Goal: Information Seeking & Learning: Understand process/instructions

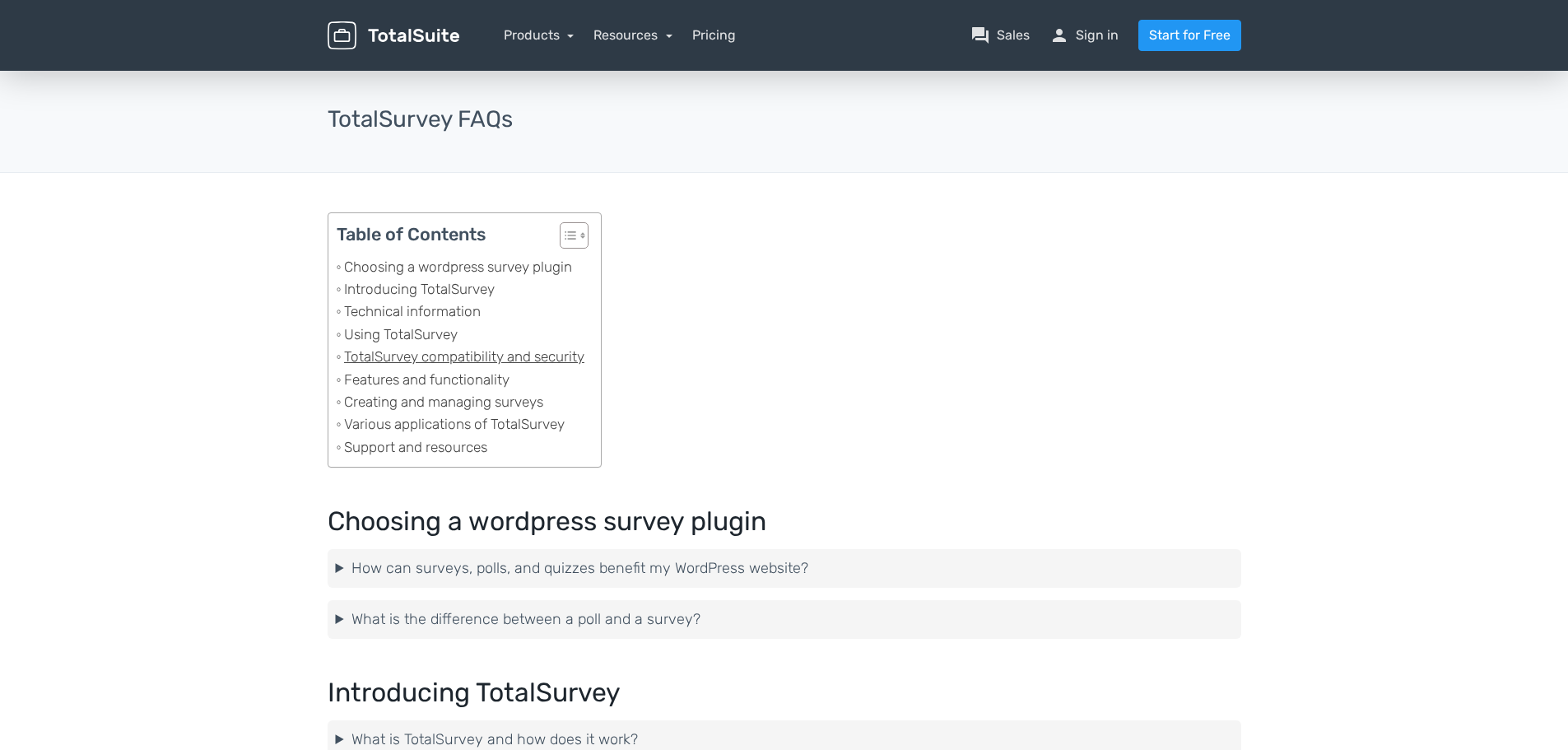
click at [432, 360] on link "TotalSurvey compatibility and security" at bounding box center [460, 356] width 248 height 23
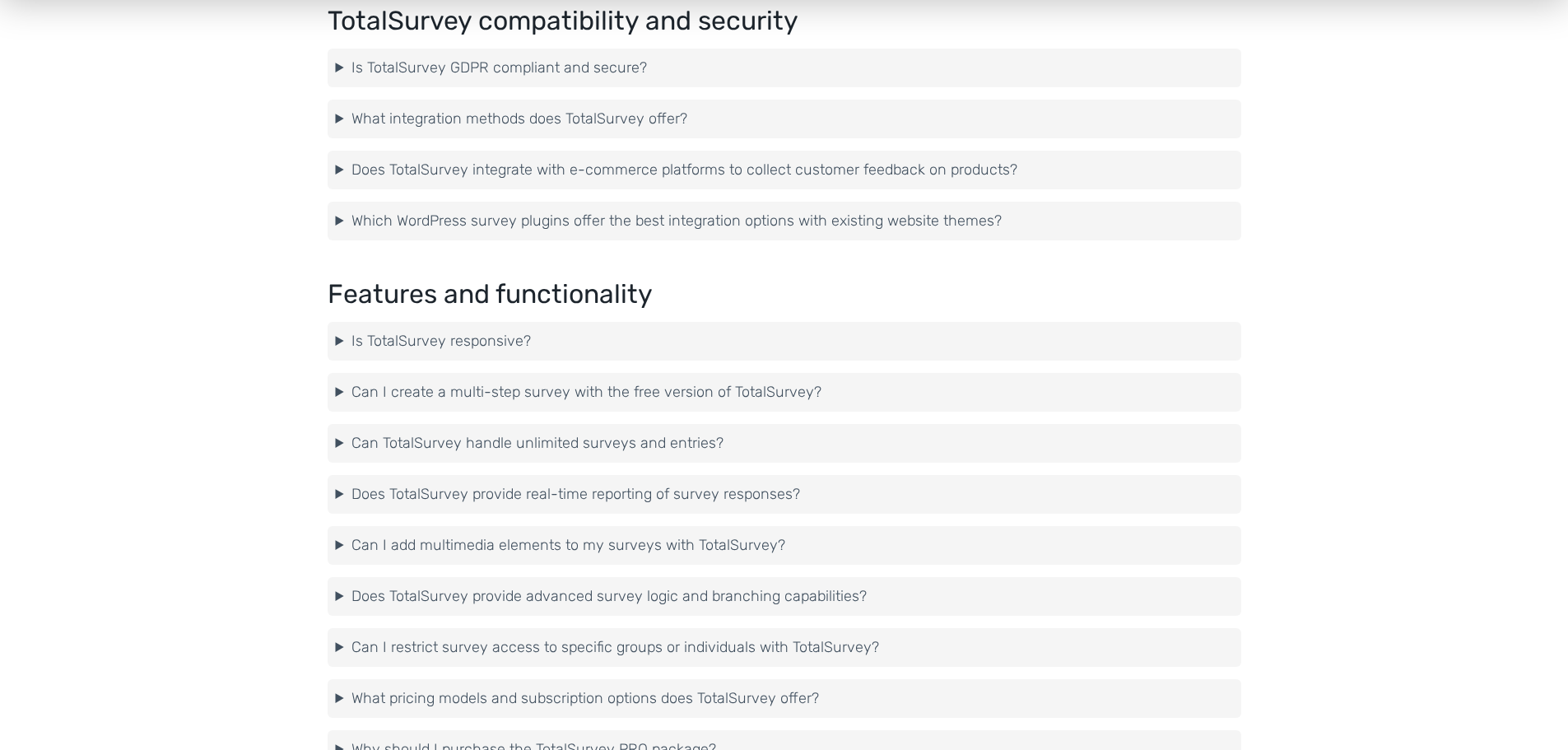
scroll to position [1693, 0]
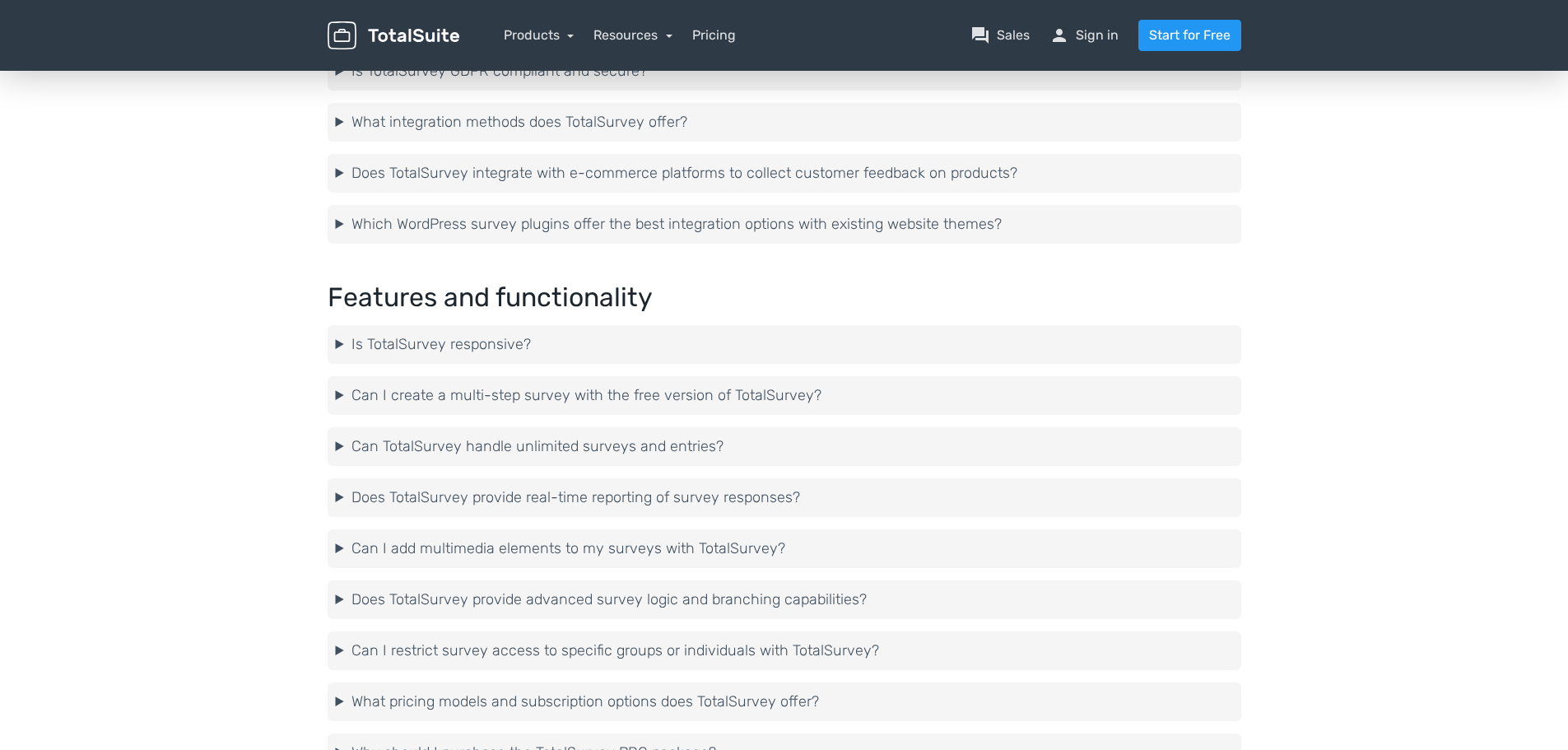
click at [464, 347] on summary "Is TotalSurvey responsive?" at bounding box center [784, 344] width 897 height 23
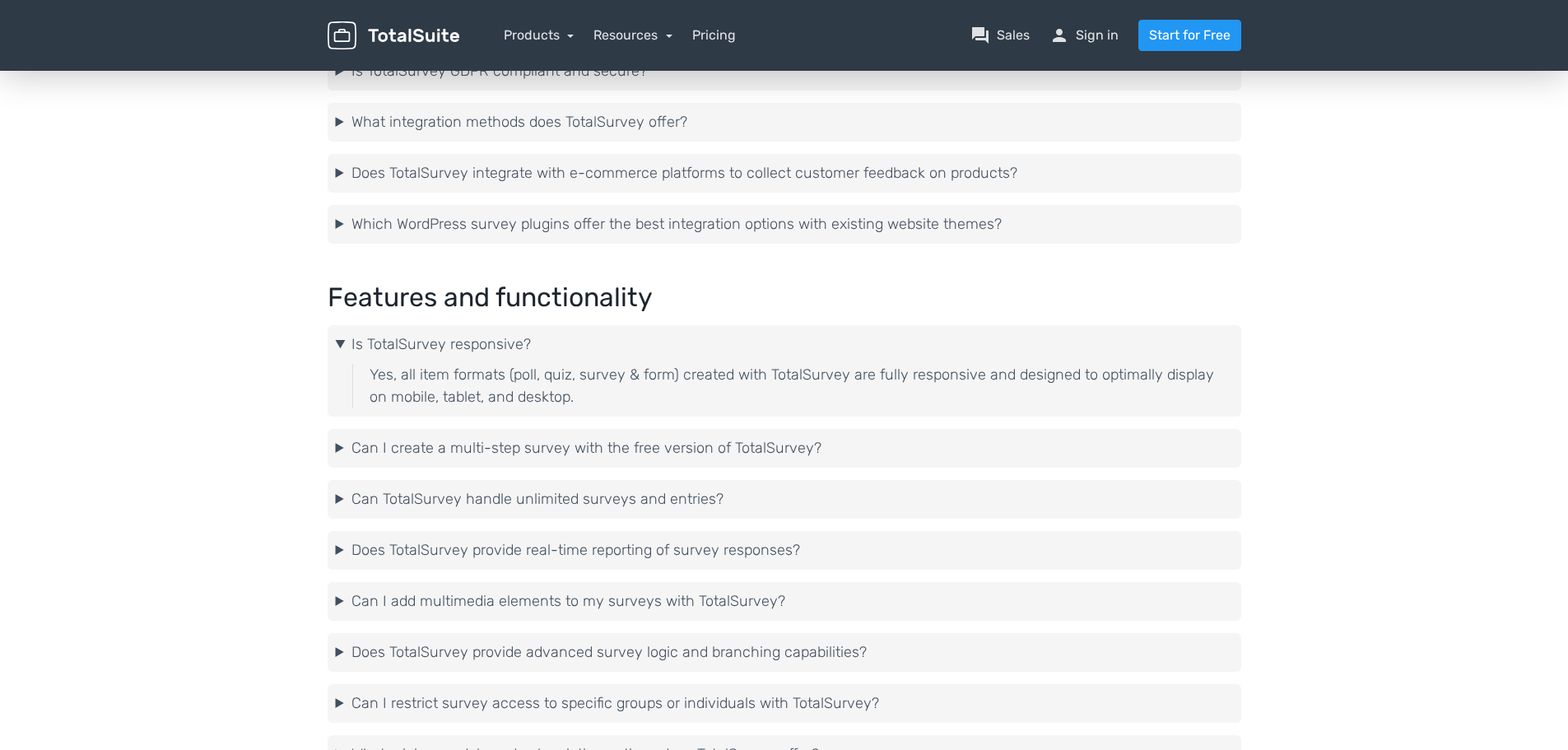
click at [464, 347] on summary "Is TotalSurvey responsive?" at bounding box center [784, 344] width 897 height 23
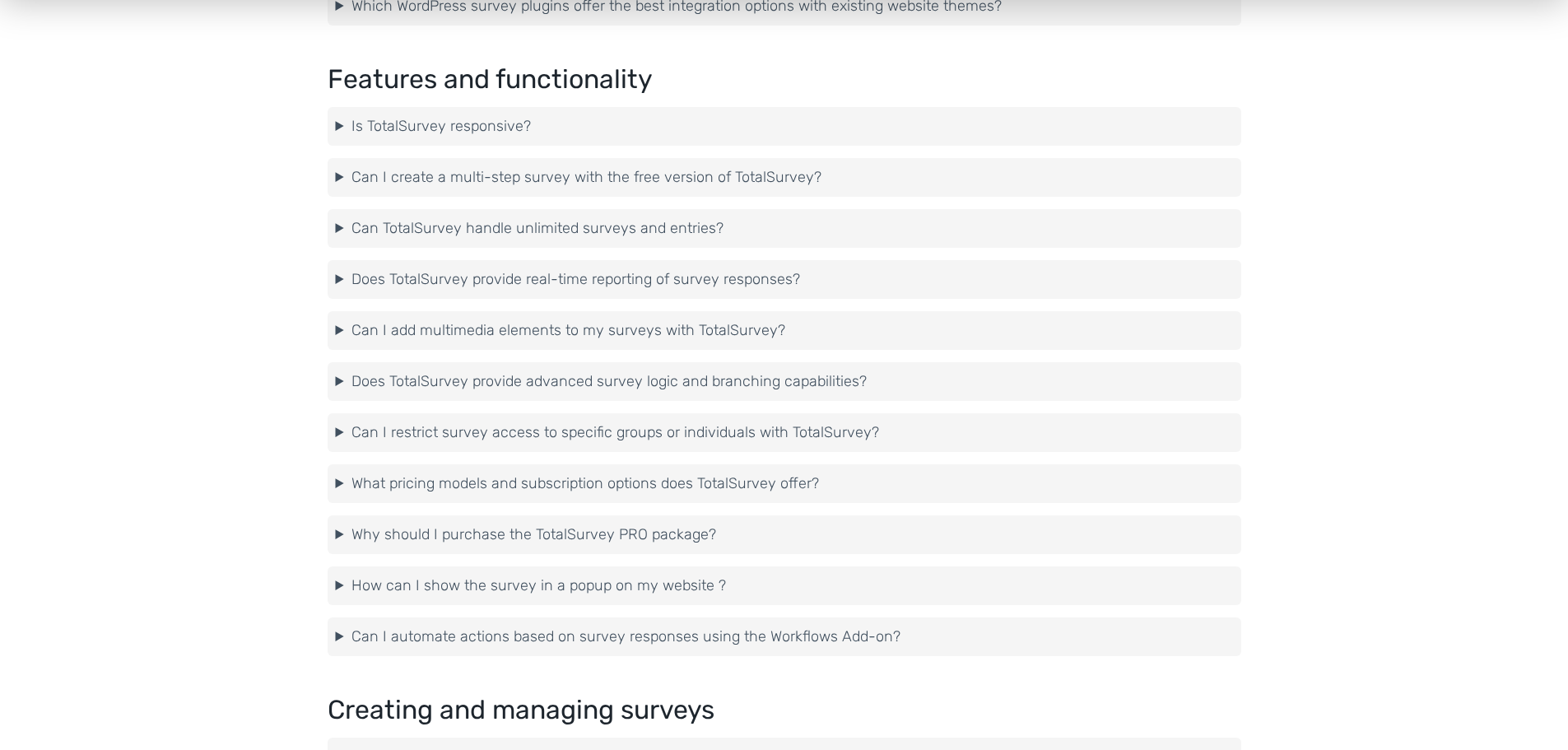
scroll to position [1940, 0]
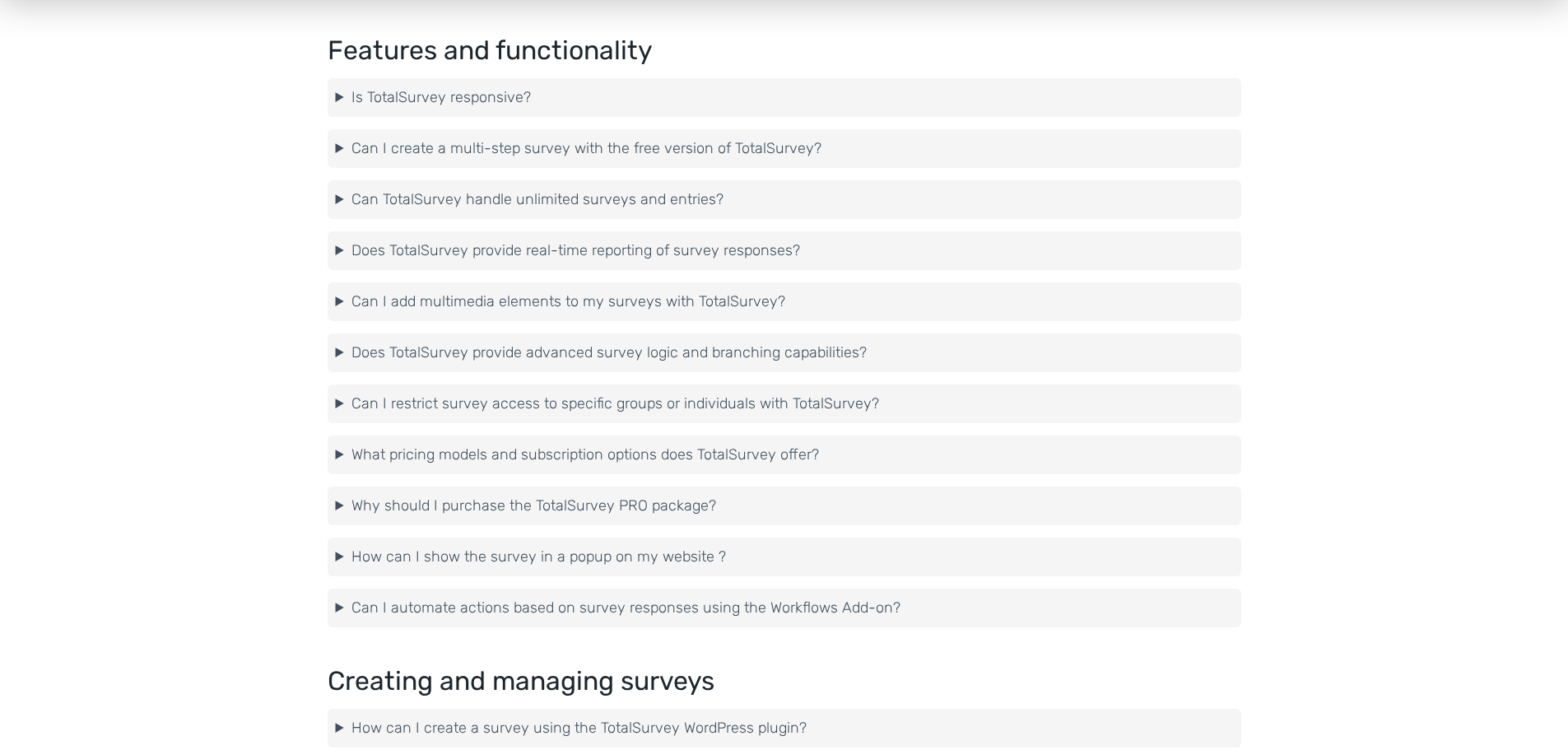
click at [246, 326] on main "TotalSurvey FAQs Table of Contents Toggle Choosing a wordpress survey plugin In…" at bounding box center [784, 182] width 1568 height 4108
click at [608, 503] on summary "Why should I purchase the TotalSurvey PRO package?" at bounding box center [784, 505] width 897 height 23
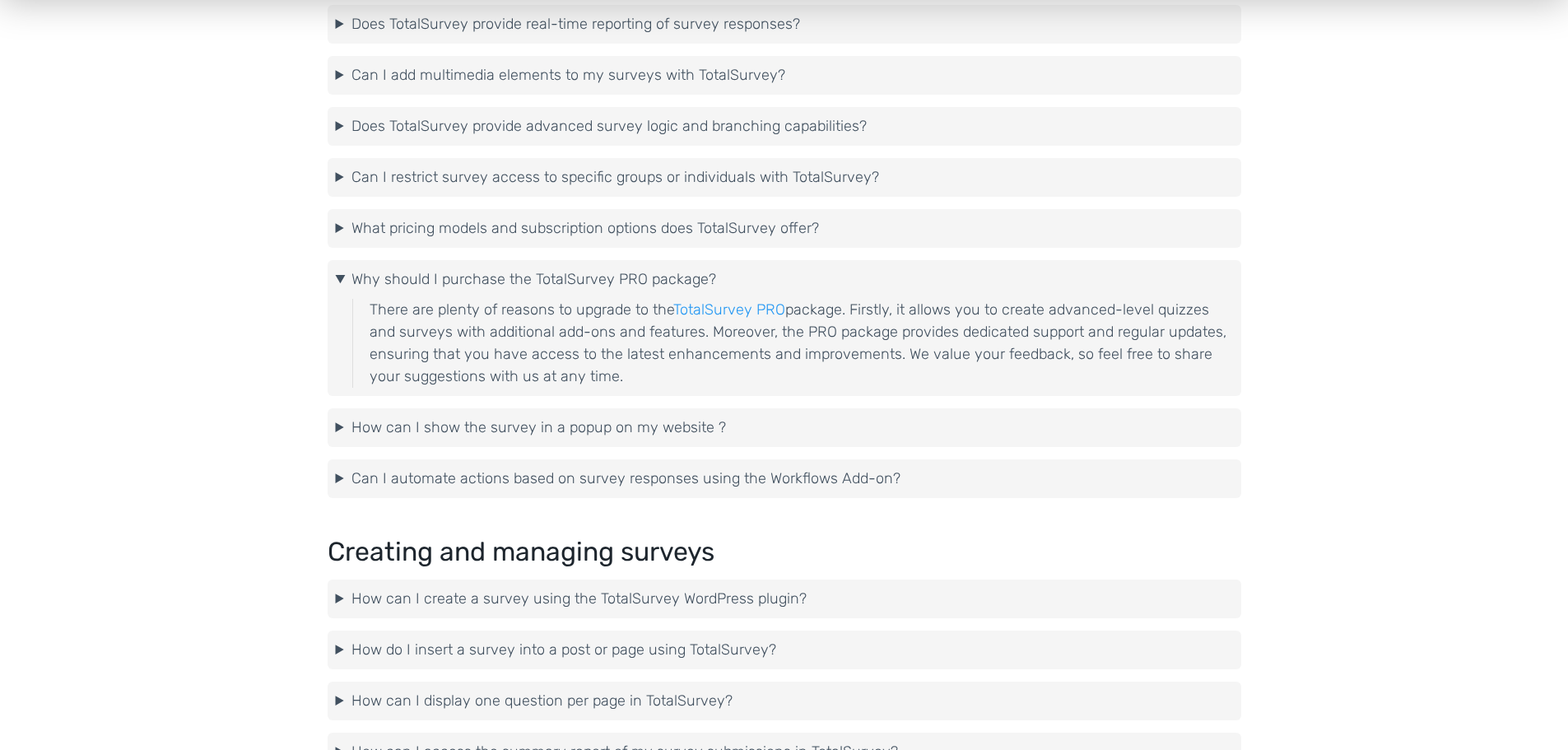
scroll to position [2187, 0]
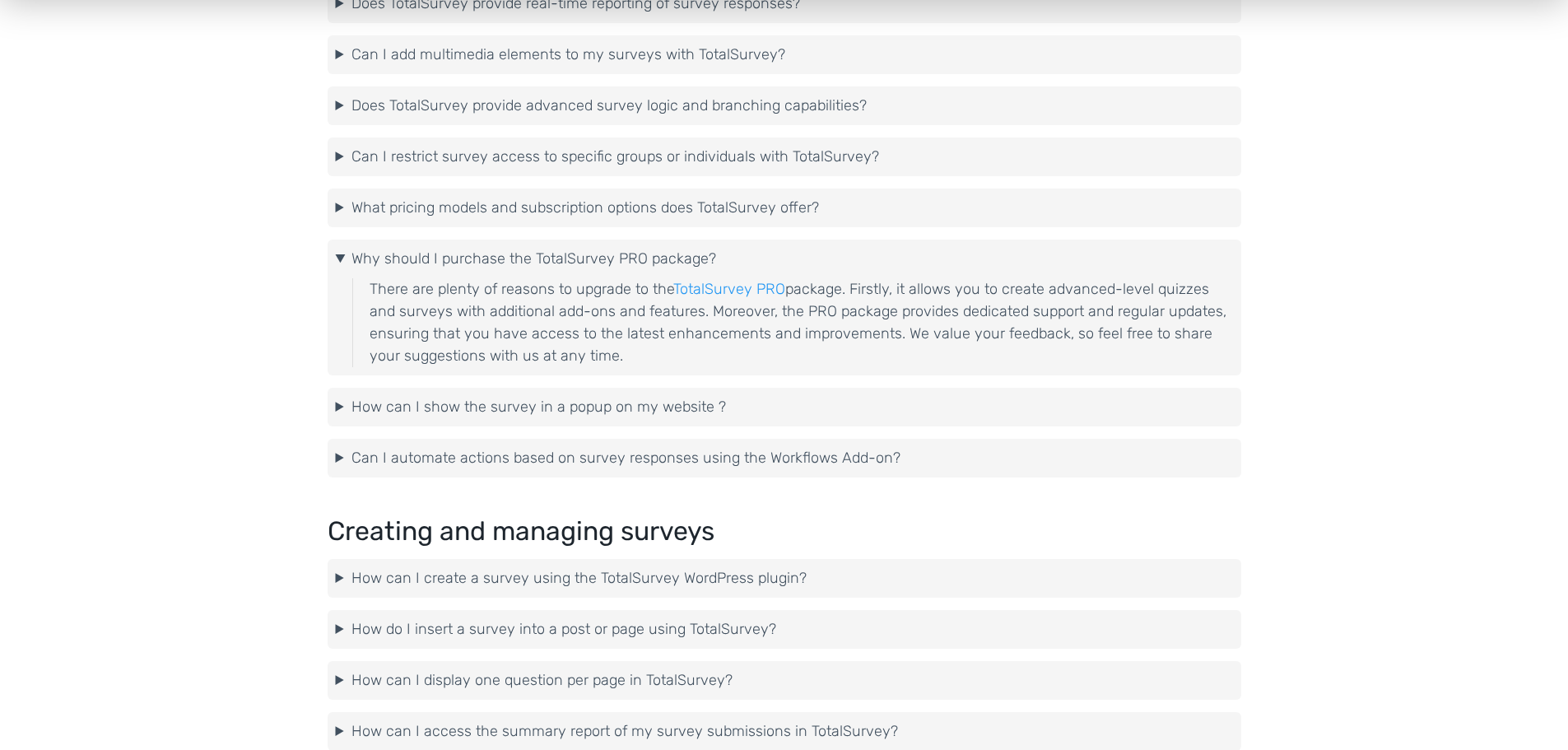
click at [520, 403] on summary "How can I show the survey in a popup on my website ?" at bounding box center [784, 406] width 897 height 23
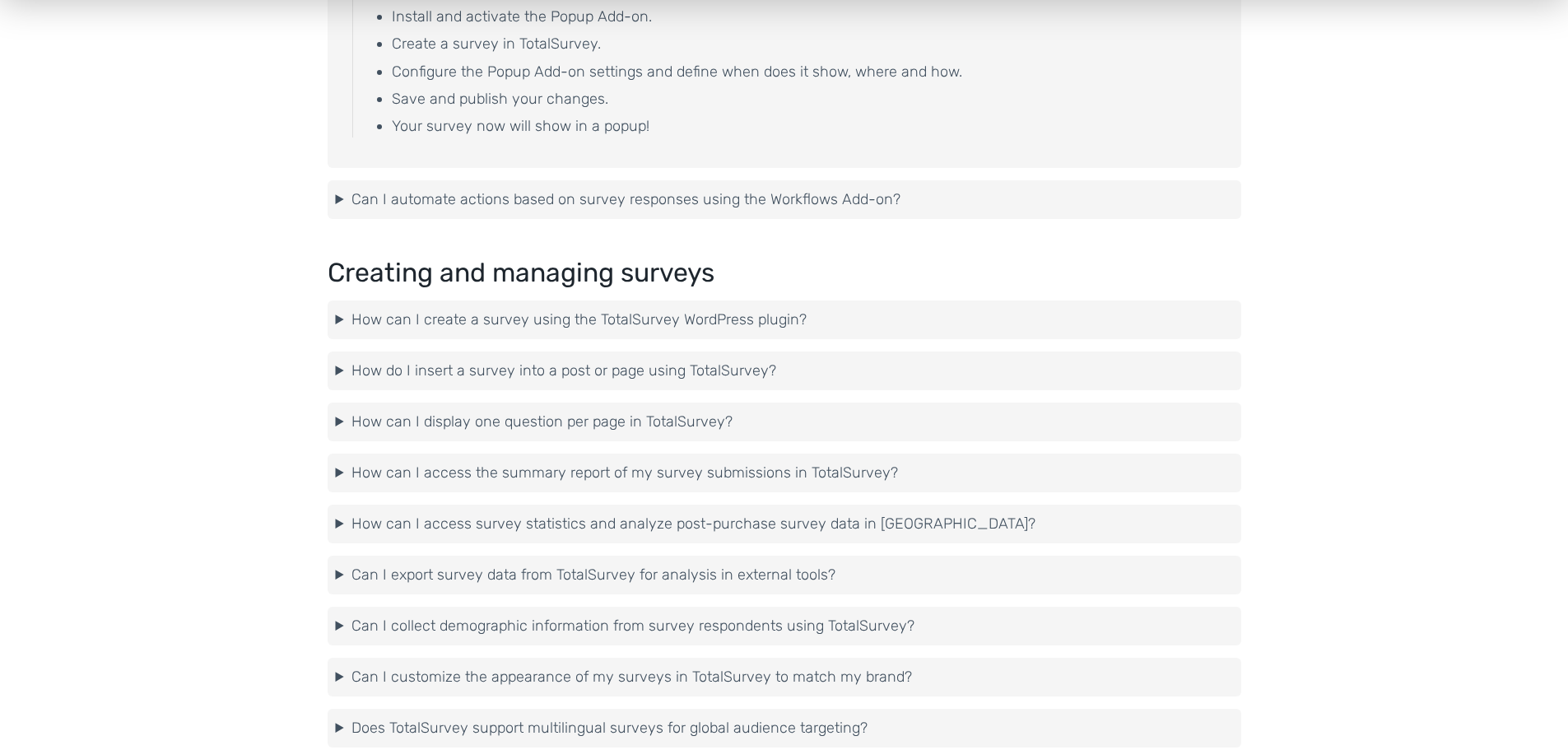
scroll to position [2681, 0]
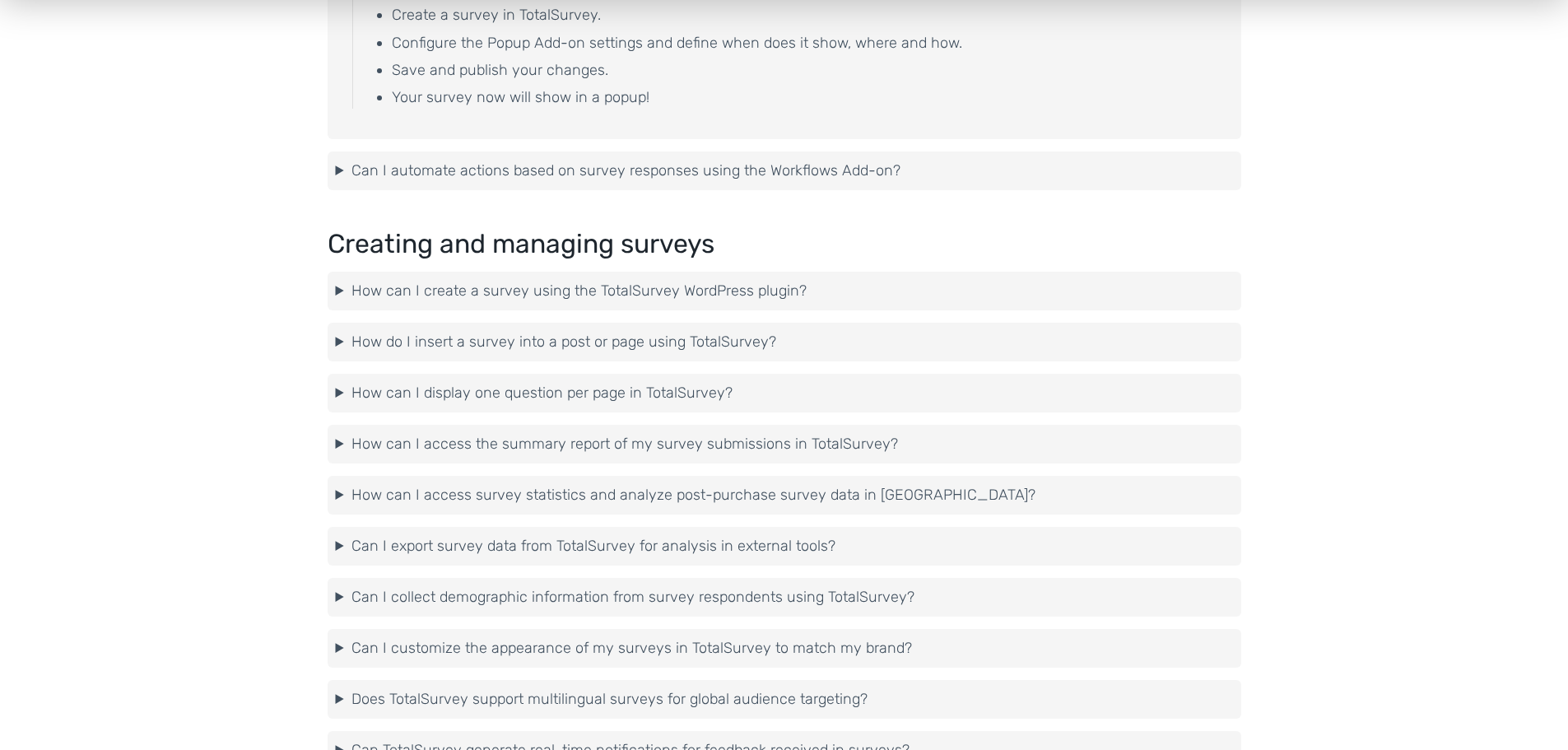
click at [621, 333] on summary "How do I insert a survey into a post or page using TotalSurvey?" at bounding box center [784, 342] width 897 height 23
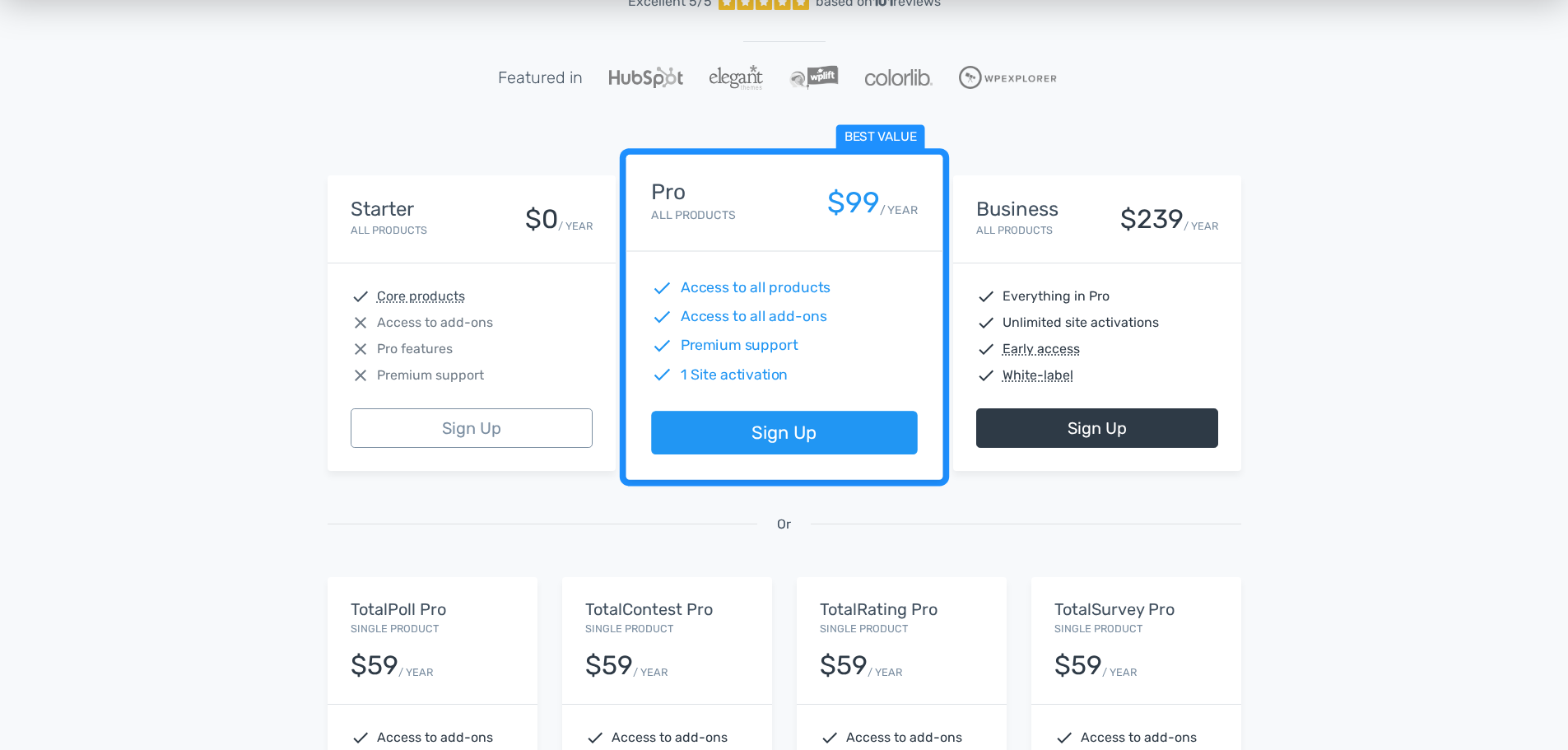
scroll to position [164, 0]
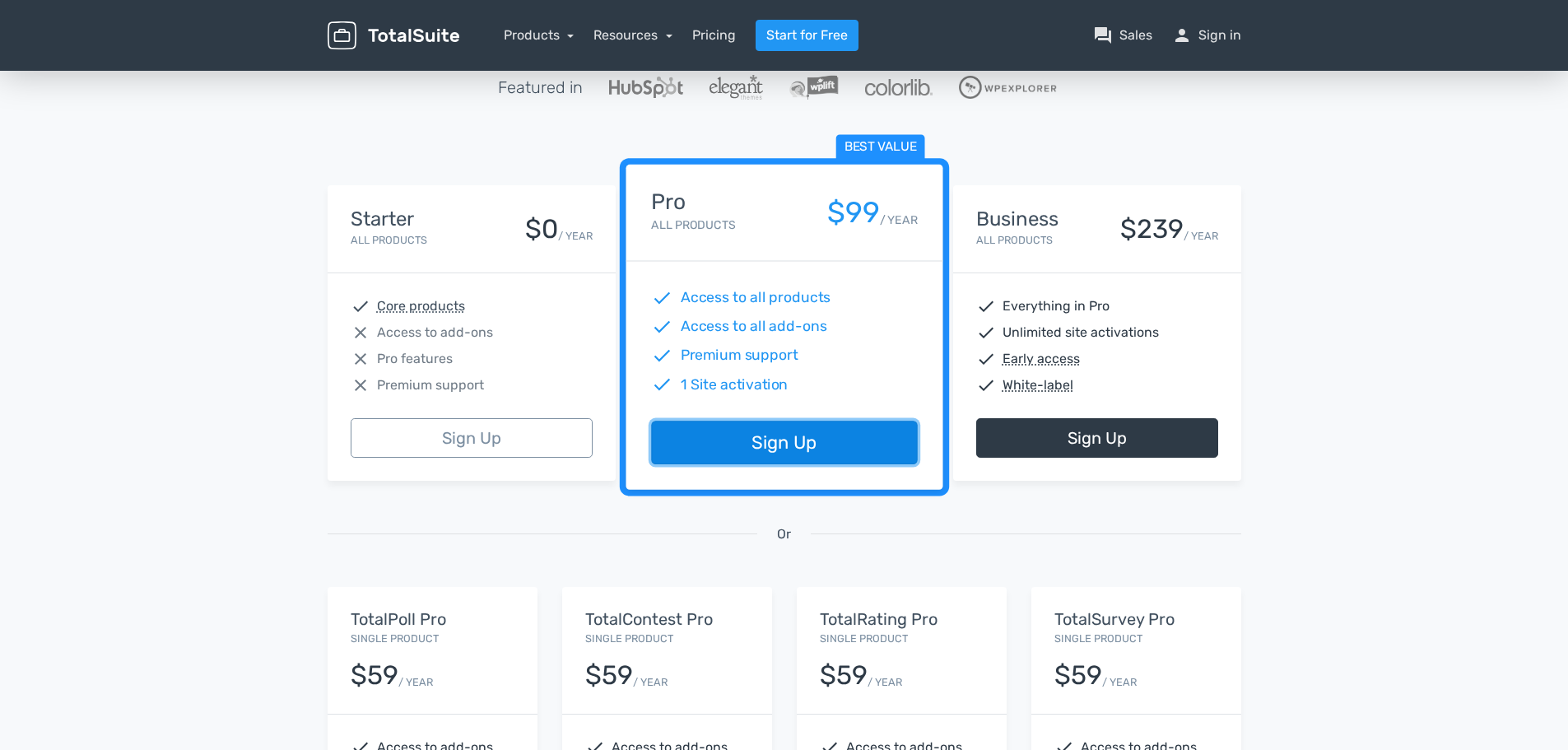
click at [794, 429] on link "Sign Up" at bounding box center [784, 443] width 266 height 44
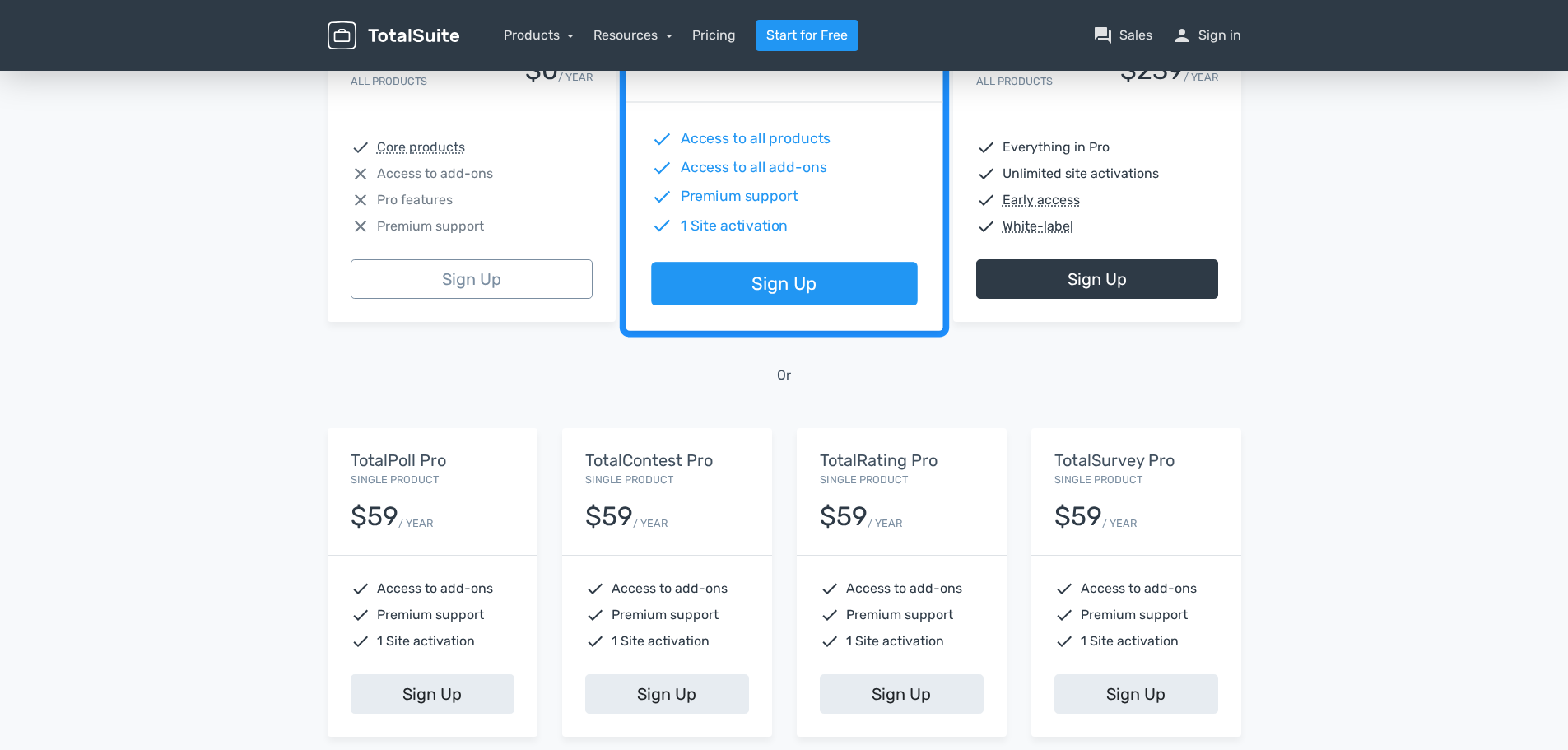
scroll to position [411, 0]
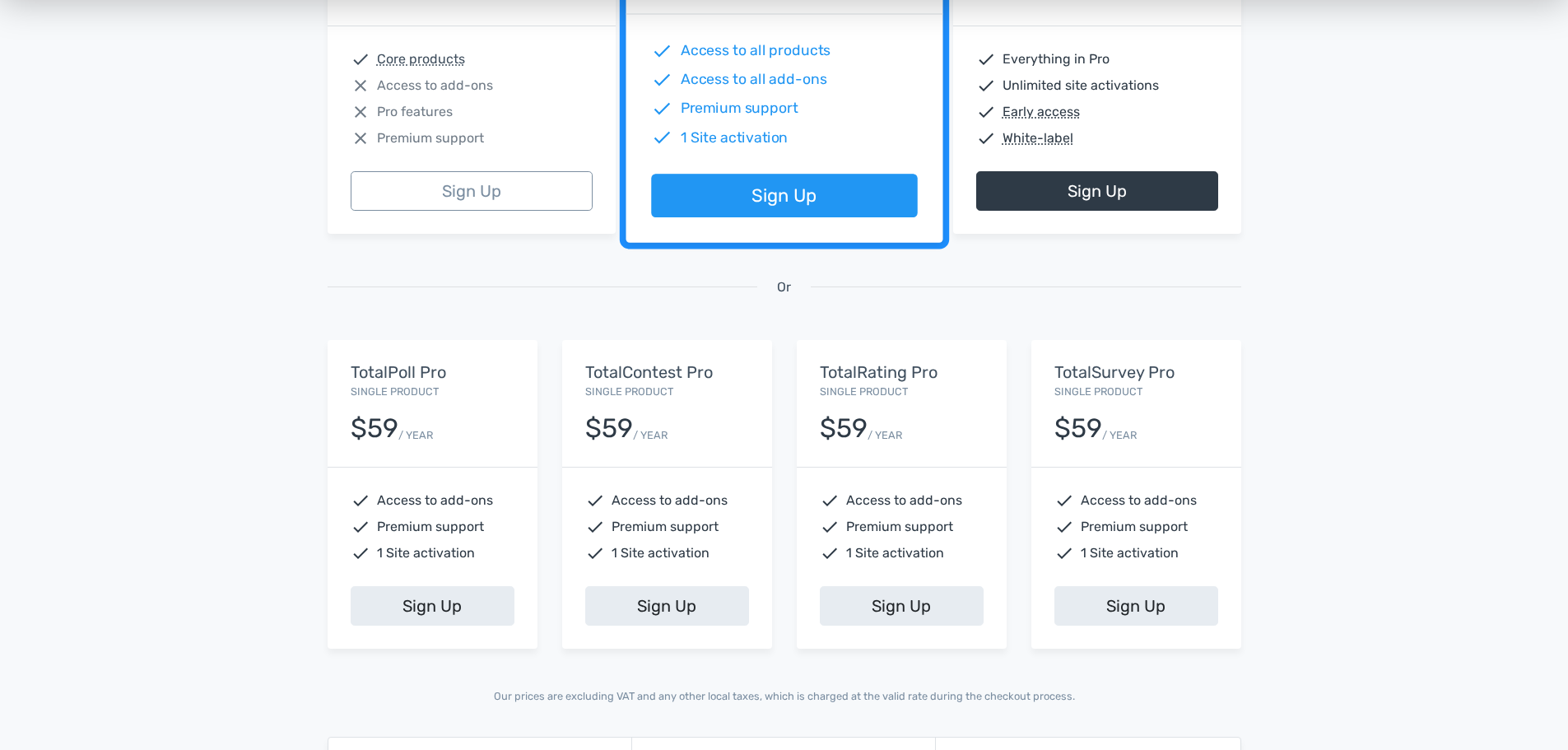
click at [477, 422] on div "$59 / YEAR" at bounding box center [432, 421] width 164 height 42
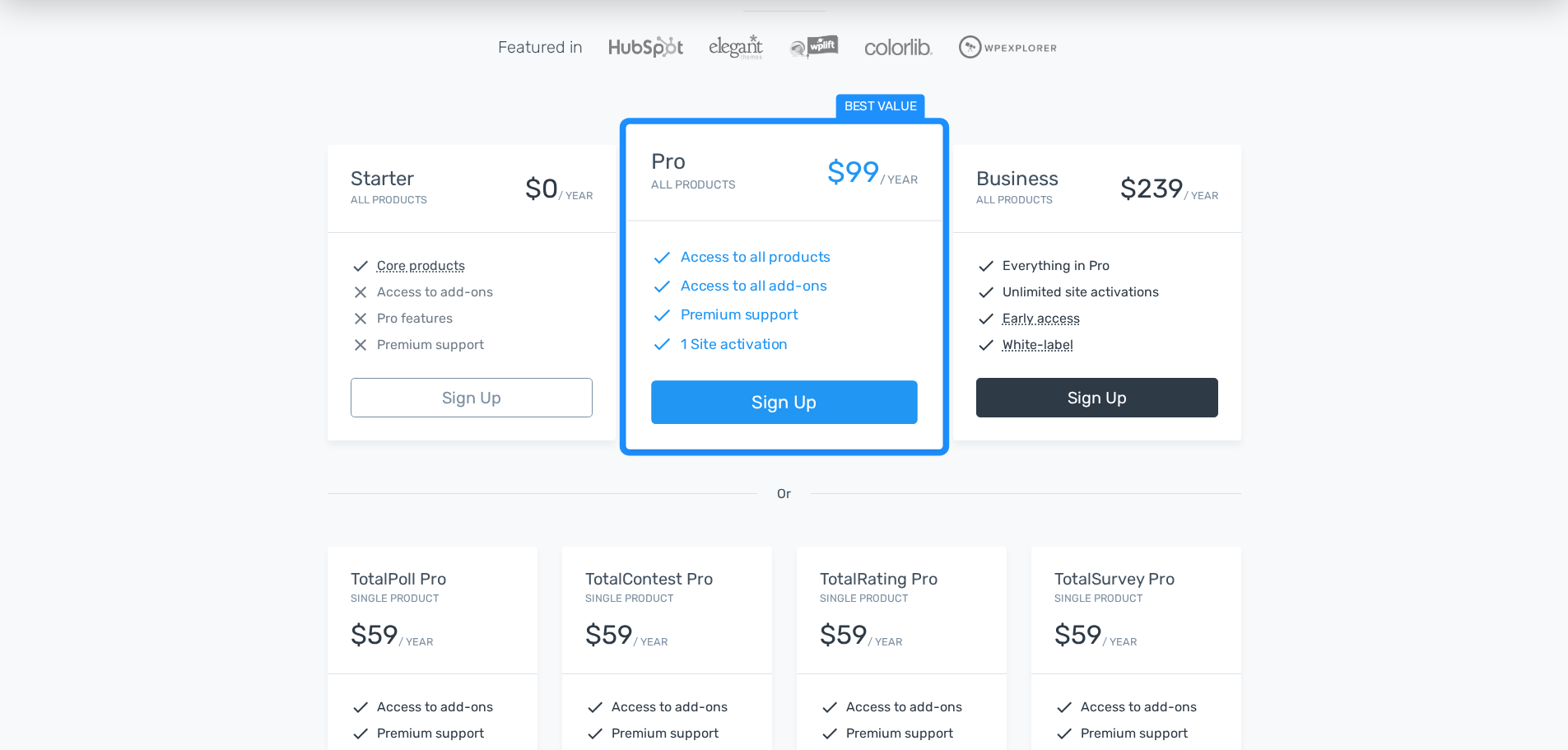
scroll to position [164, 0]
